Goal: Task Accomplishment & Management: Use online tool/utility

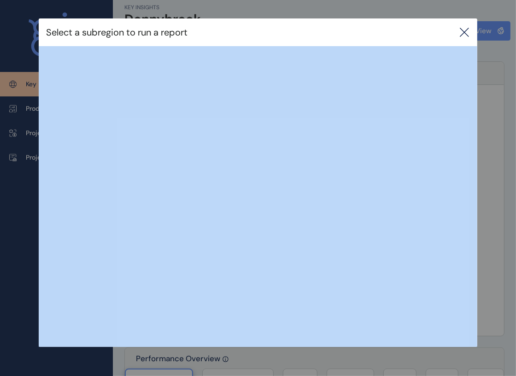
click at [469, 34] on icon at bounding box center [464, 32] width 11 height 11
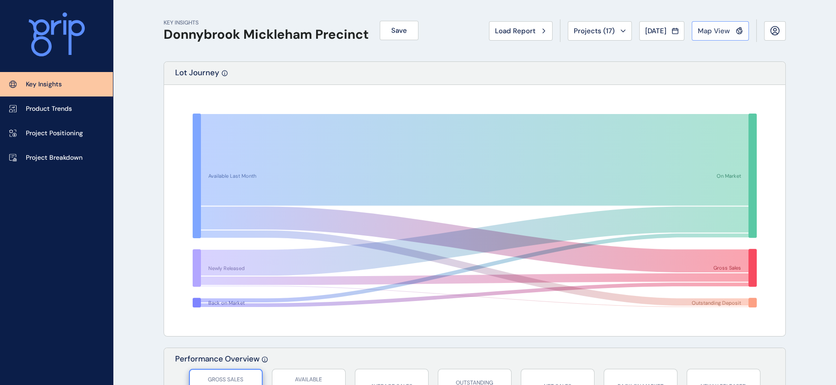
click at [516, 27] on div "Map View" at bounding box center [720, 30] width 45 height 9
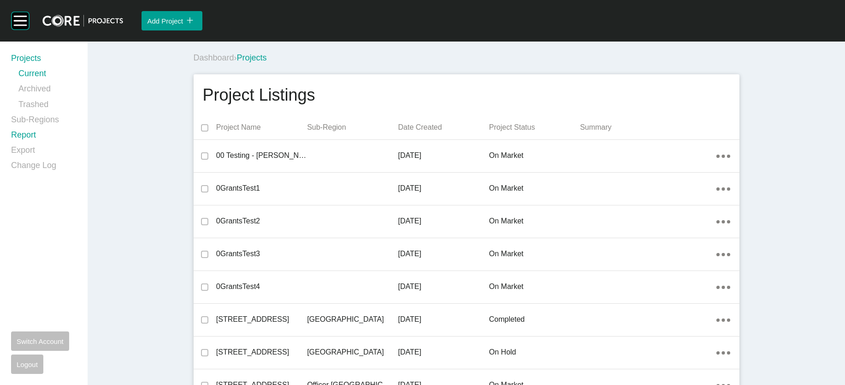
click at [41, 144] on link "Report" at bounding box center [43, 136] width 65 height 15
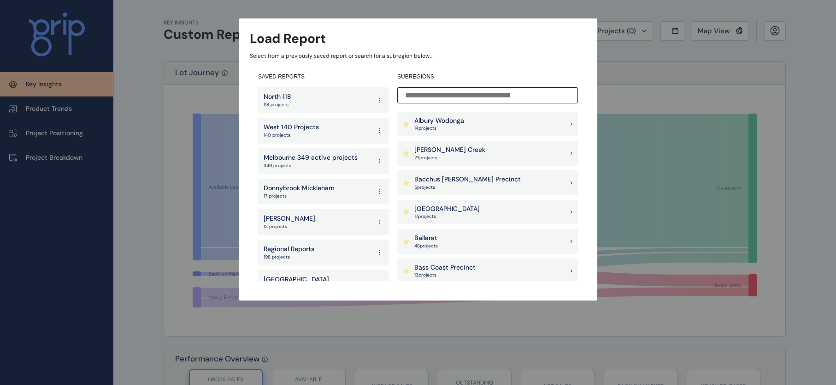
click at [280, 249] on p "Regional Reports" at bounding box center [289, 248] width 51 height 9
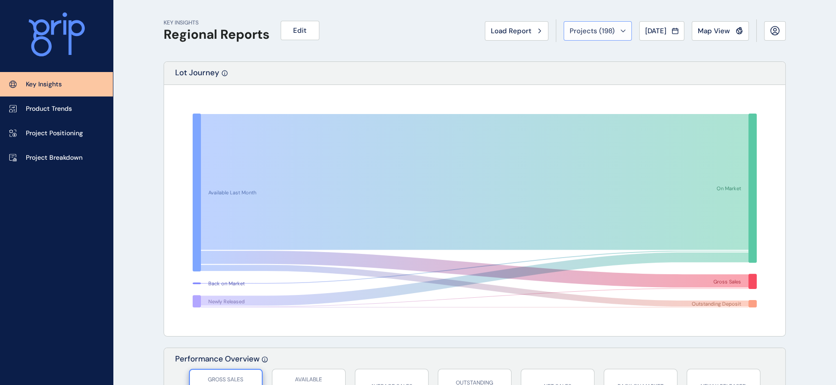
click at [594, 37] on button "Projects ( 198 )" at bounding box center [598, 30] width 68 height 19
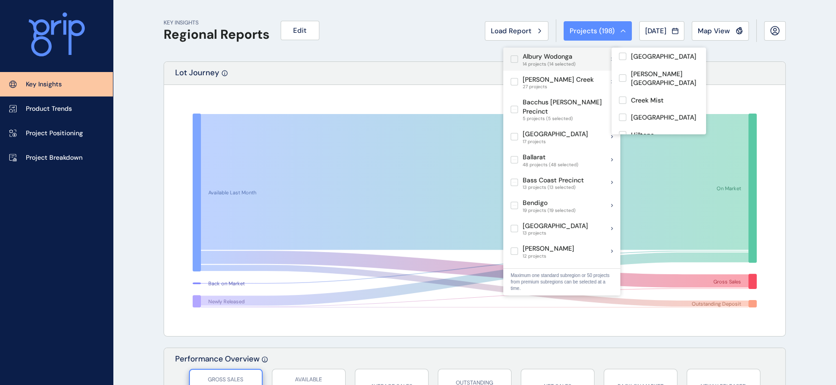
click at [516, 60] on label at bounding box center [514, 58] width 7 height 7
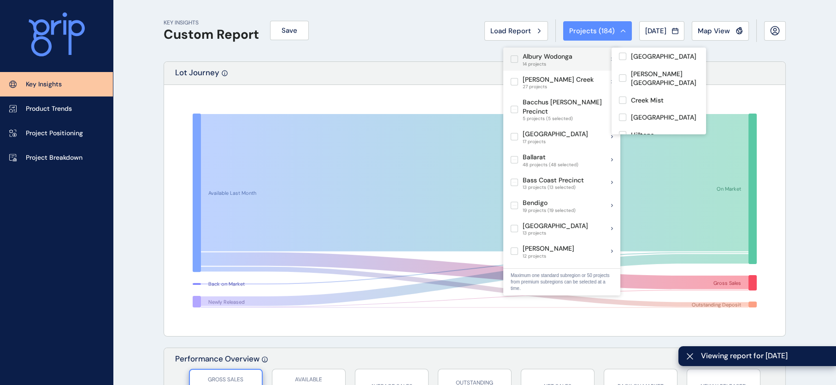
click at [516, 60] on label at bounding box center [514, 58] width 7 height 7
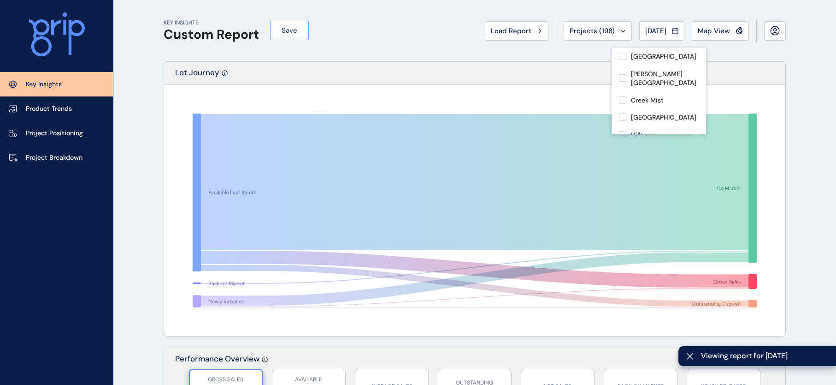
click at [296, 31] on span "Save" at bounding box center [290, 30] width 16 height 9
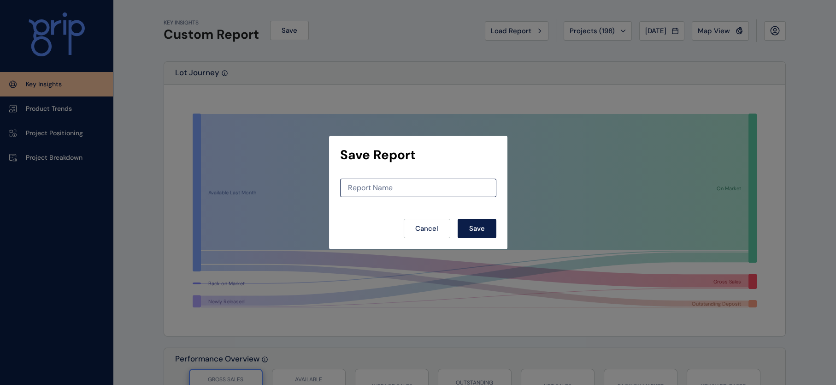
click at [403, 179] on div "Report Name" at bounding box center [418, 187] width 156 height 18
click at [400, 189] on input at bounding box center [418, 188] width 155 height 8
type input "**********"
click at [478, 229] on span "Save" at bounding box center [477, 228] width 16 height 9
